Goal: Information Seeking & Learning: Check status

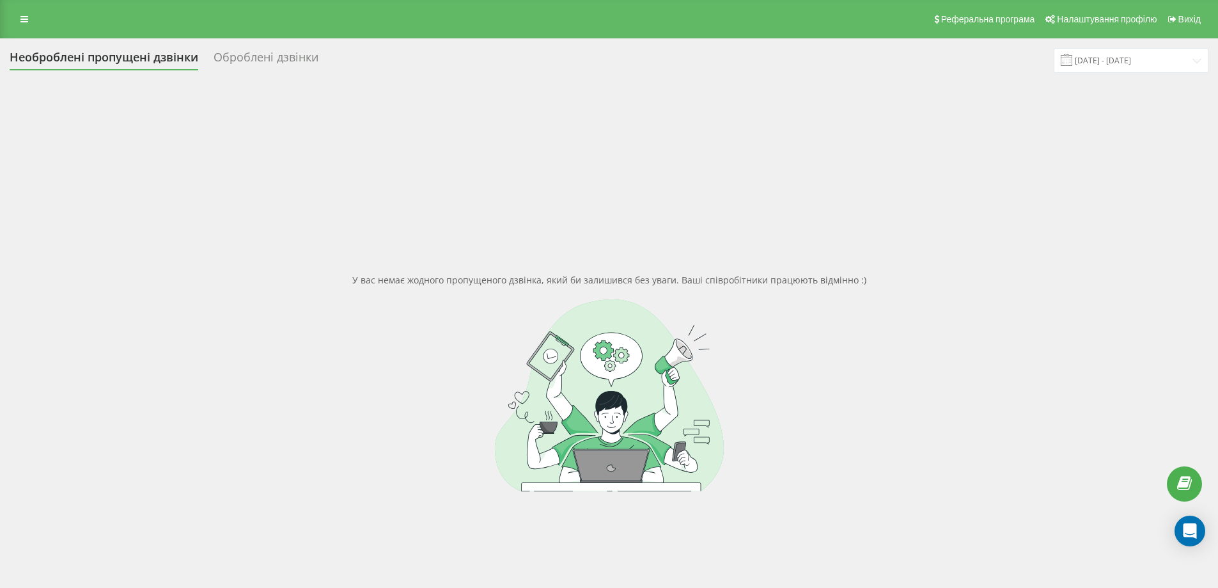
drag, startPoint x: 338, startPoint y: 472, endPoint x: 343, endPoint y: 486, distance: 15.2
click at [343, 486] on div at bounding box center [609, 395] width 1199 height 192
